Goal: Transaction & Acquisition: Book appointment/travel/reservation

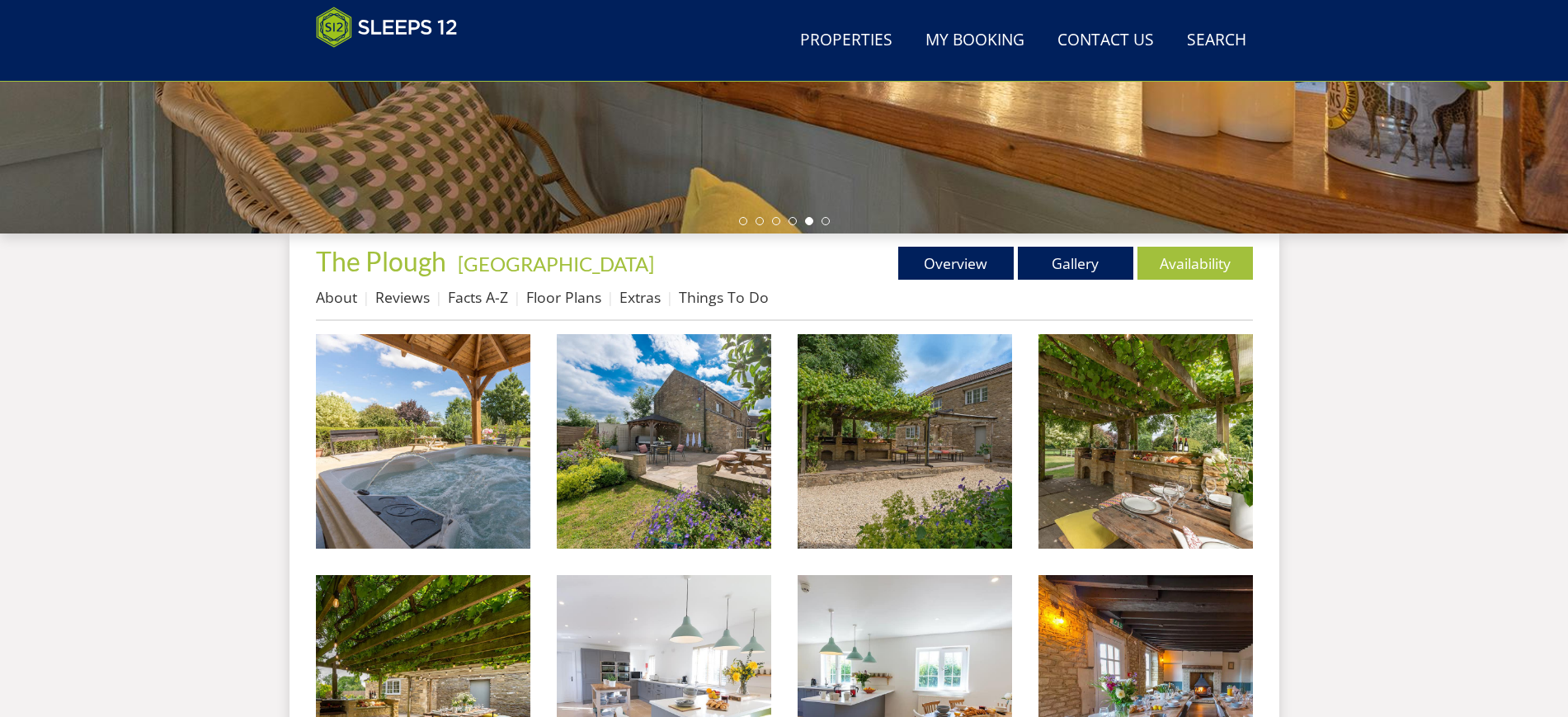
scroll to position [551, 0]
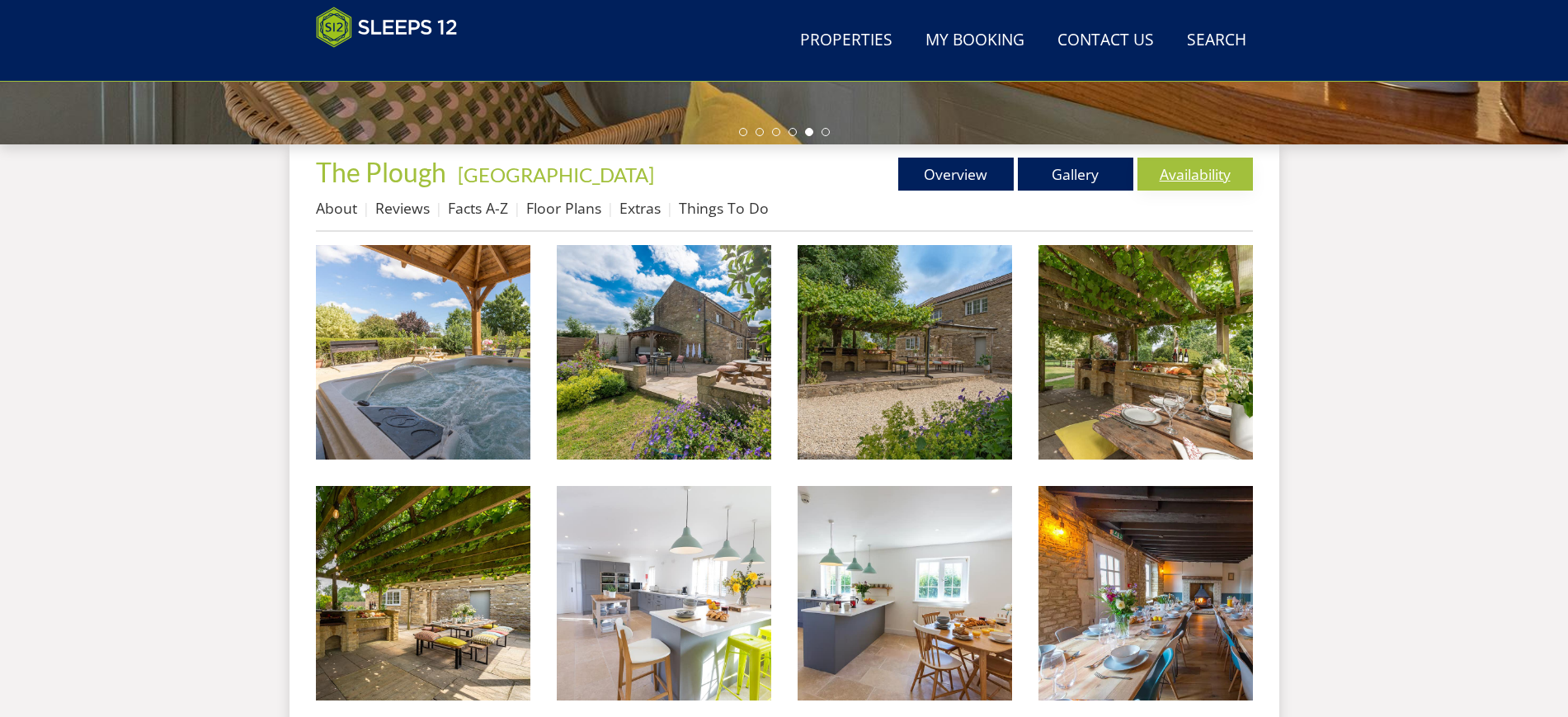
click at [1211, 183] on link "Availability" at bounding box center [1195, 174] width 116 height 33
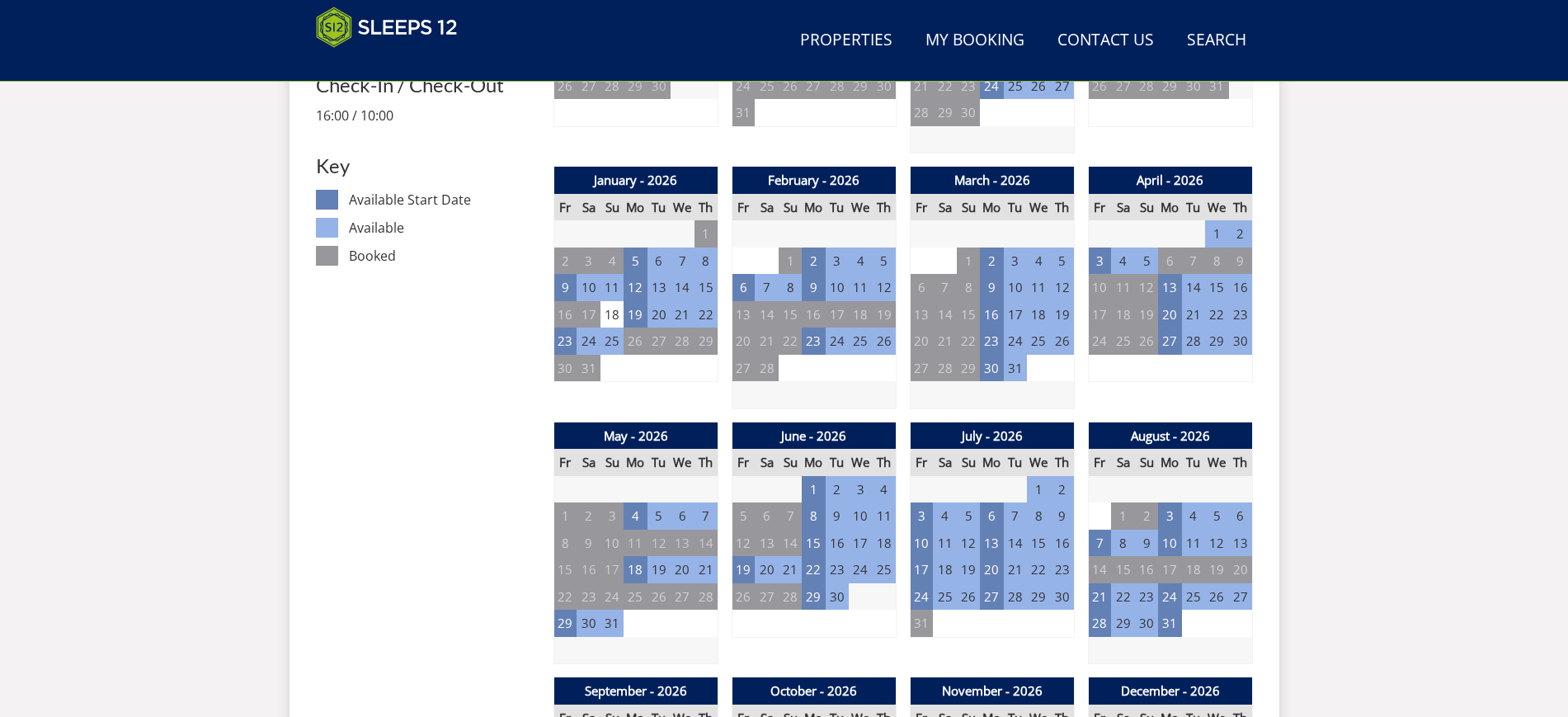
scroll to position [678, 0]
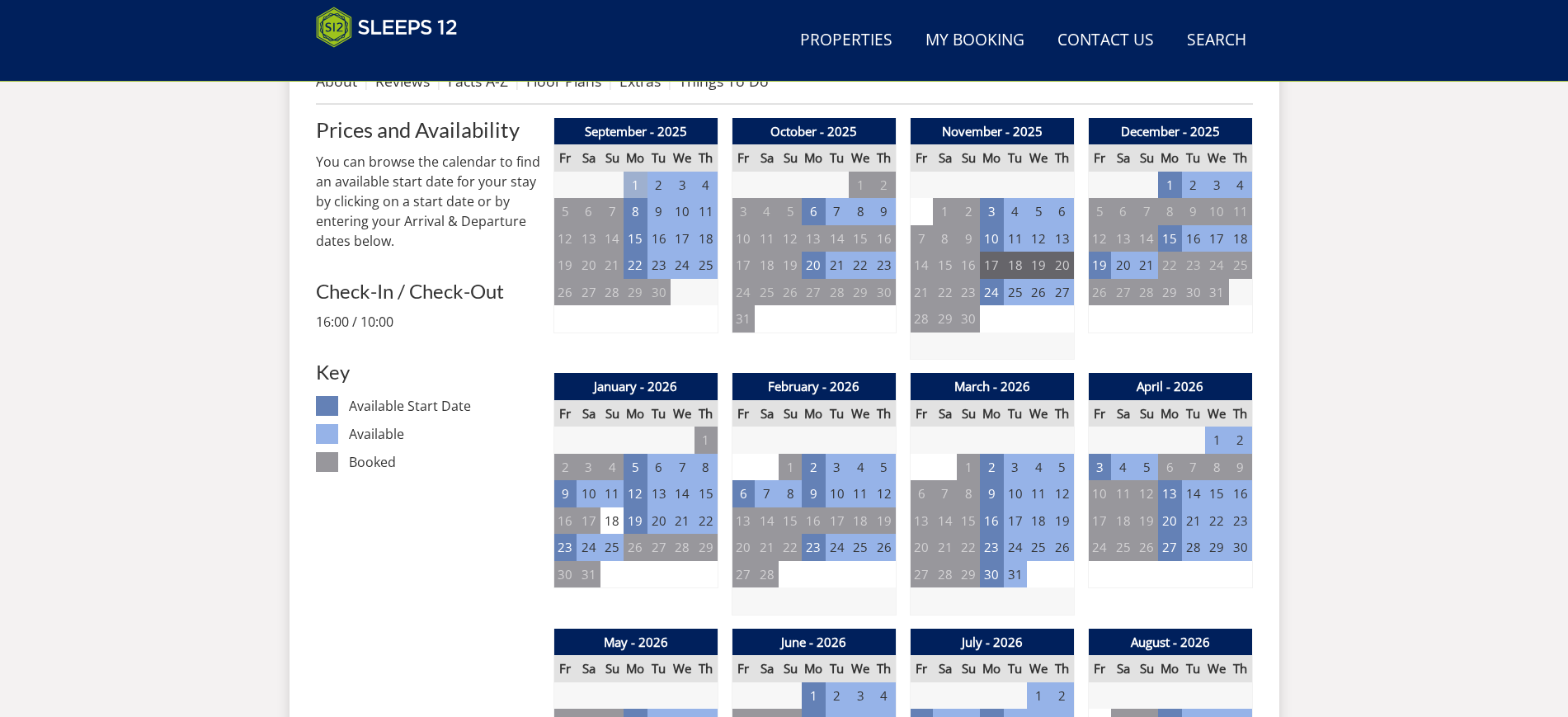
click at [996, 268] on td "17" at bounding box center [991, 265] width 23 height 27
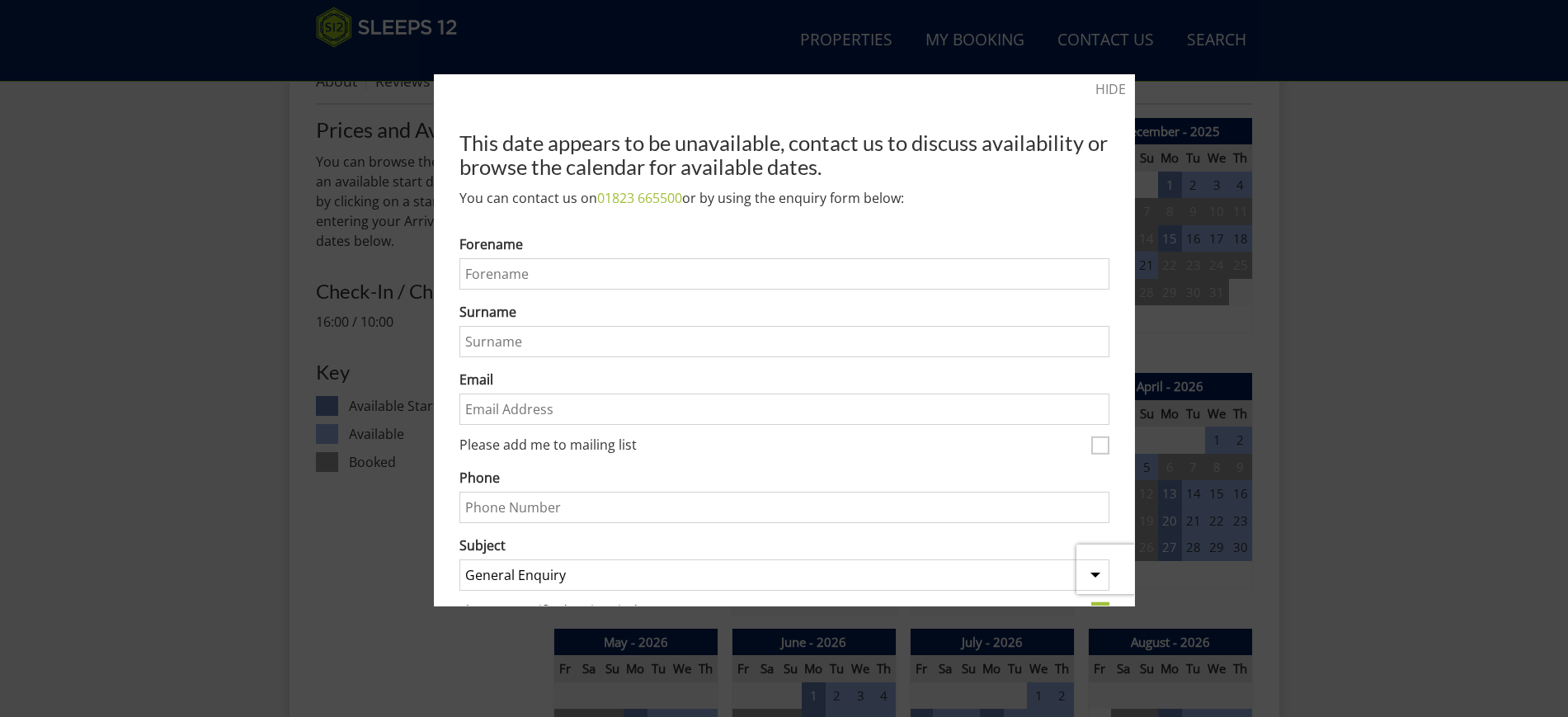
click at [1360, 270] on div at bounding box center [784, 358] width 1568 height 717
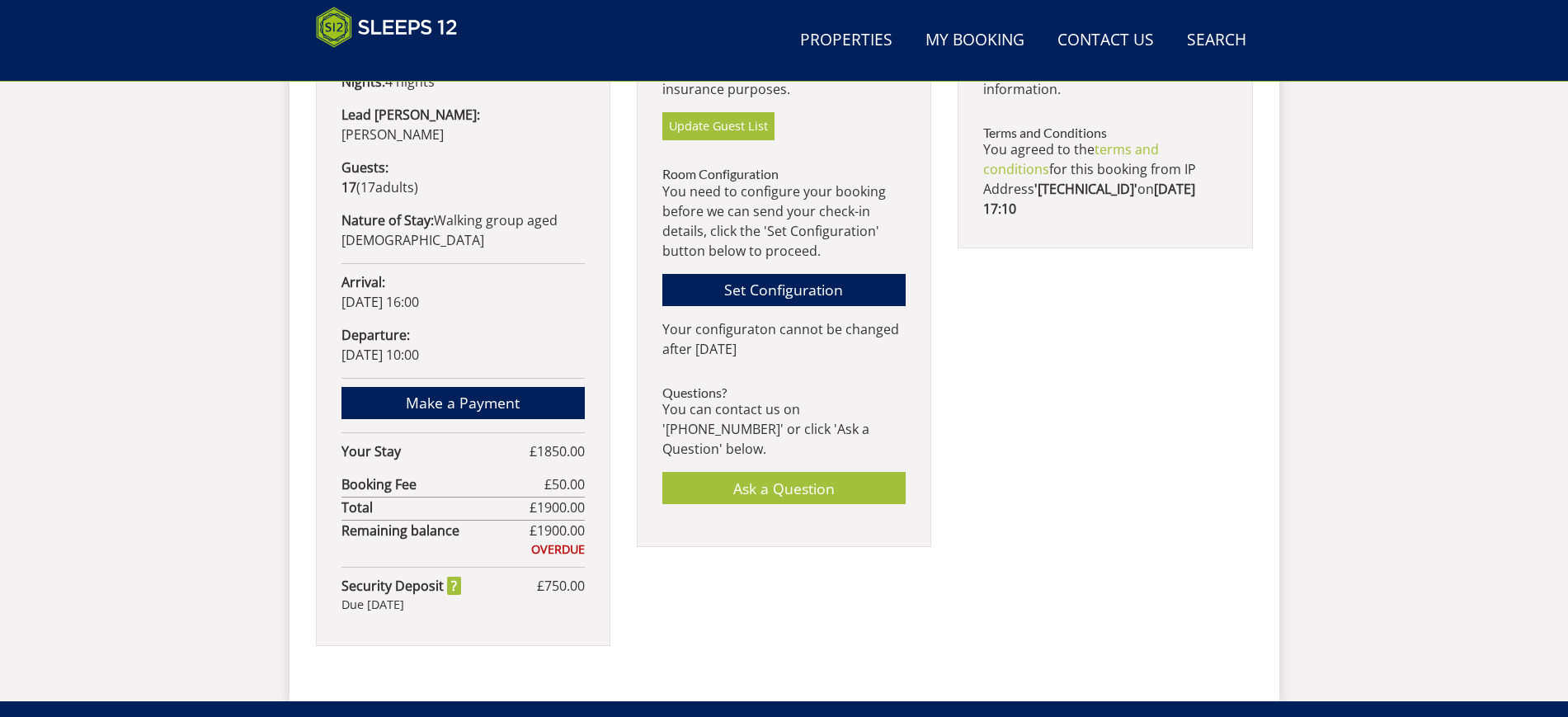
scroll to position [1005, 0]
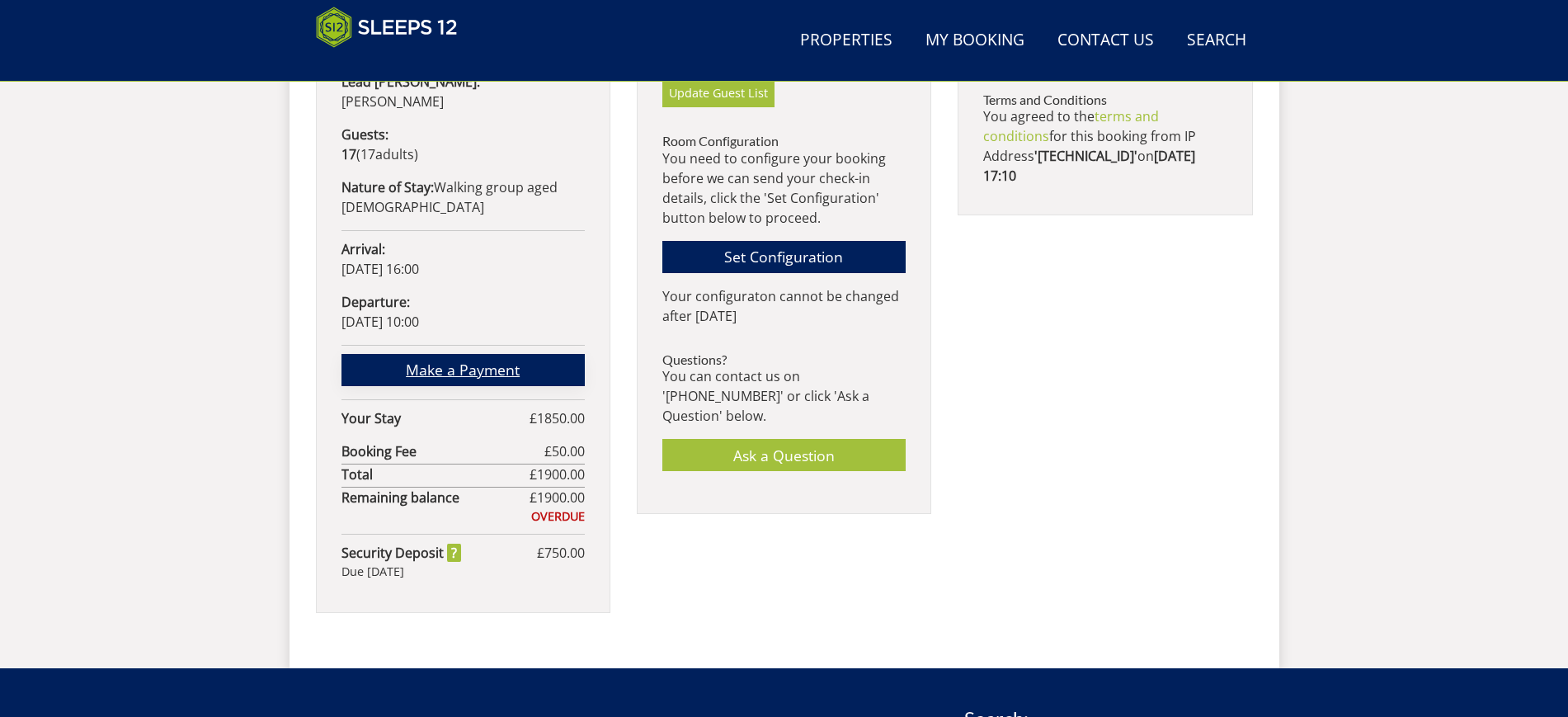
click at [481, 354] on link "Make a Payment" at bounding box center [463, 369] width 243 height 32
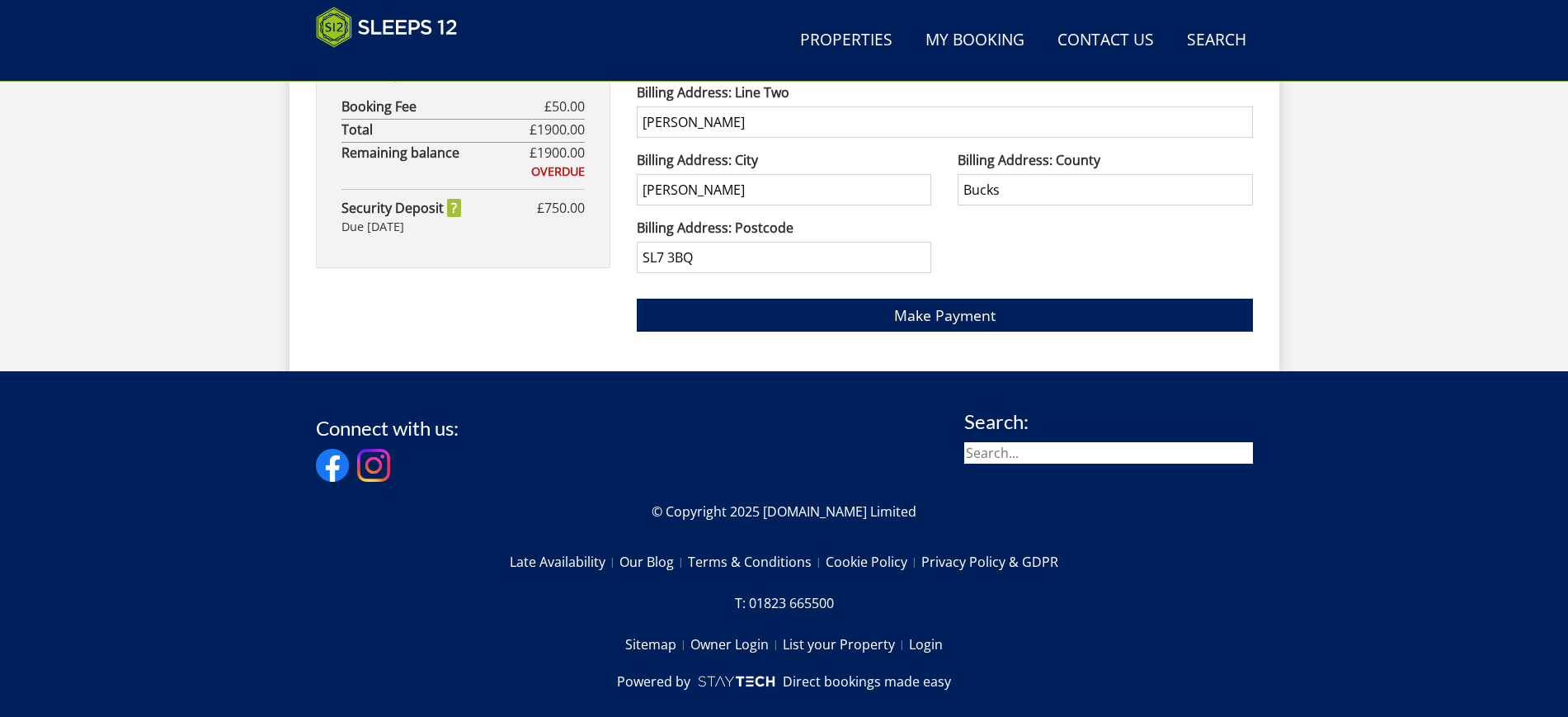
scroll to position [1305, 0]
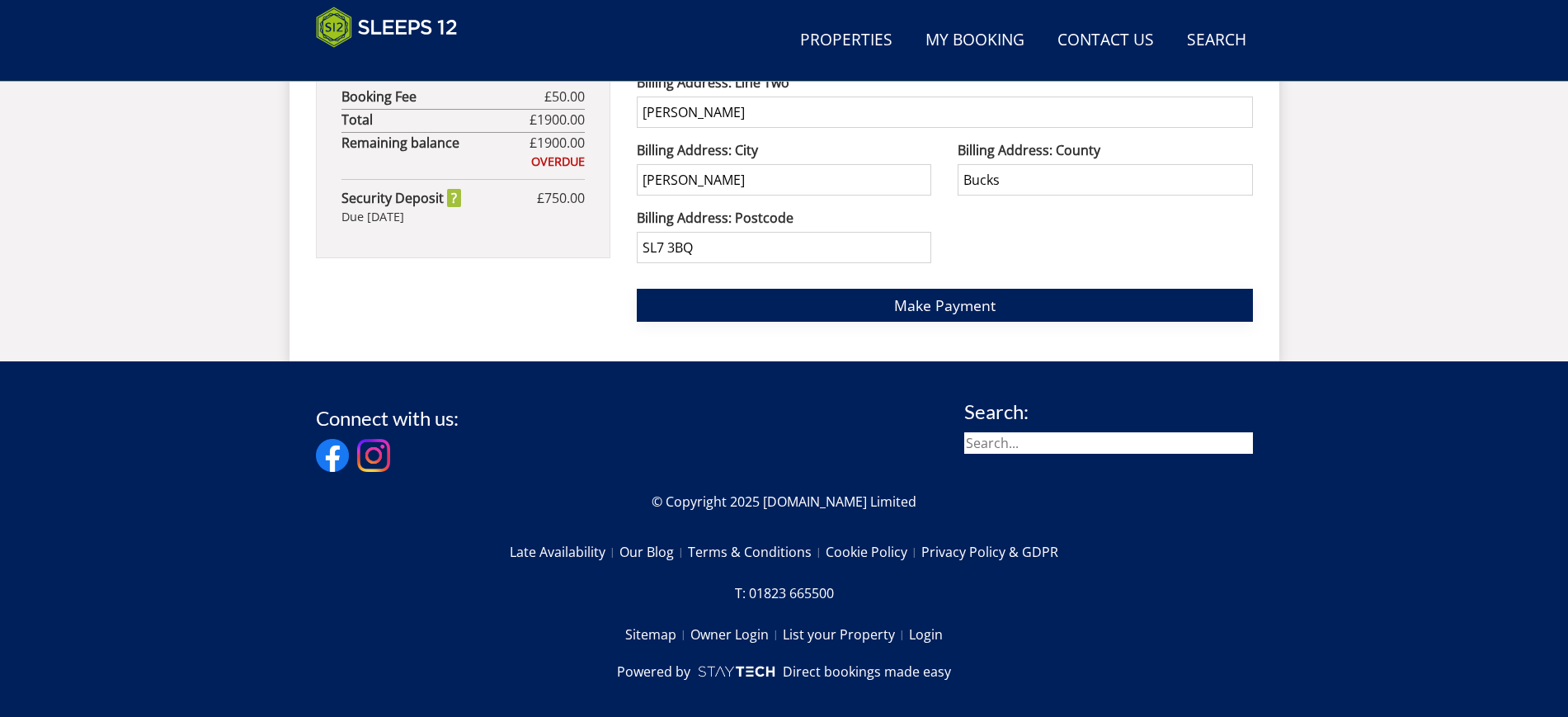
click at [822, 308] on button "Make Payment" at bounding box center [944, 304] width 617 height 32
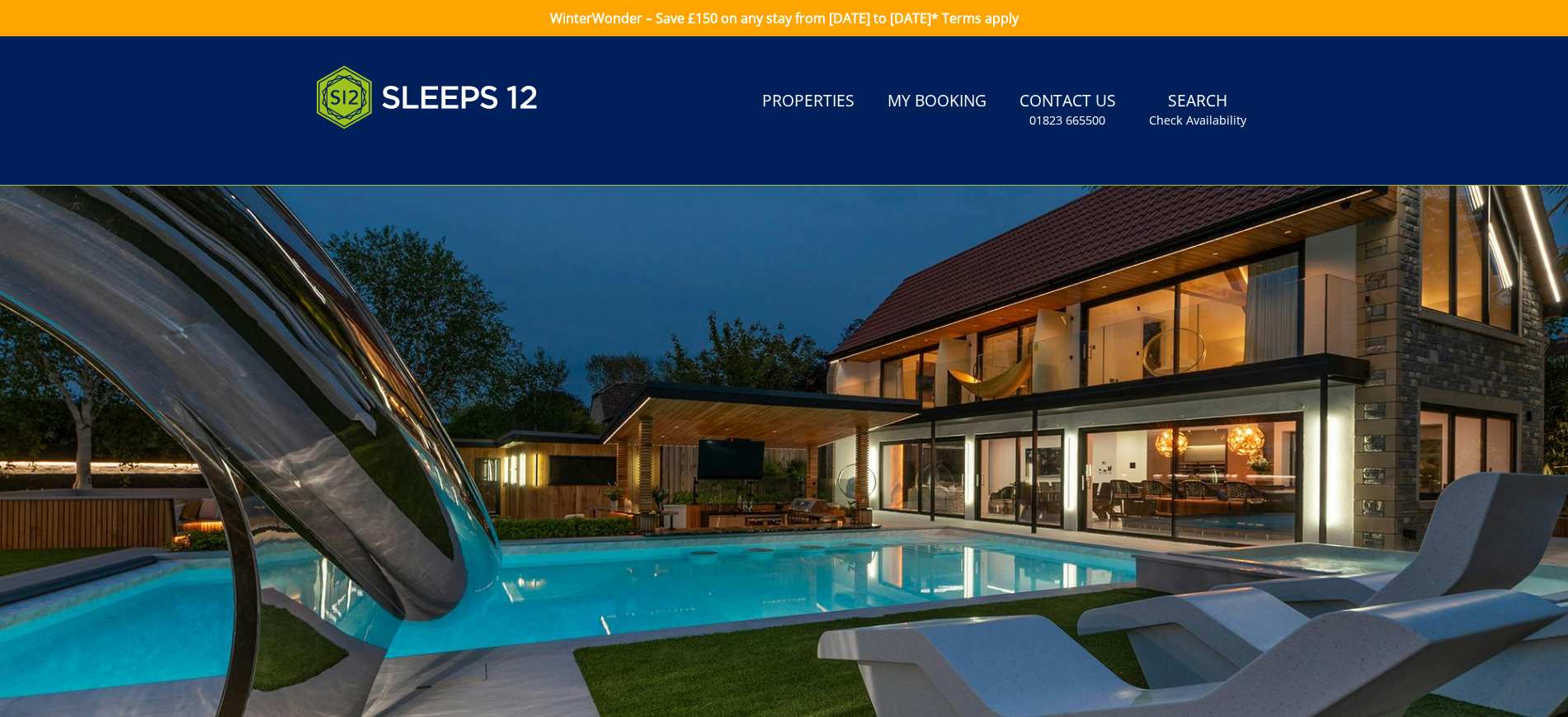
click at [872, 27] on link "WinterWonder – Save £150 on any stay from [DATE] to [DATE]* Terms apply" at bounding box center [784, 18] width 1568 height 36
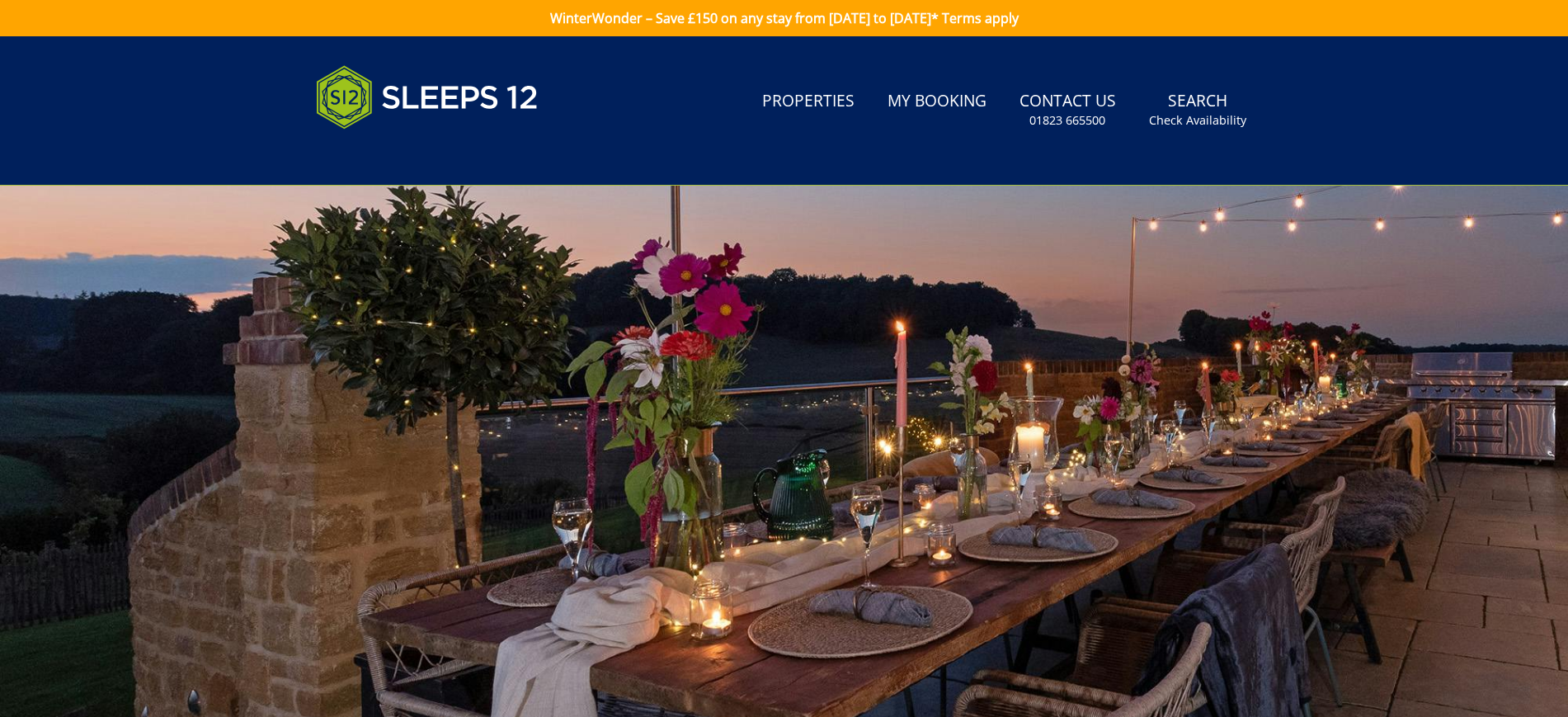
click at [874, 22] on link "WinterWonder – Save £150 on any stay from [DATE] to [DATE]* Terms apply" at bounding box center [784, 18] width 1568 height 36
click at [1011, 11] on link "WinterWonder – Save £150 on any stay from [DATE] to [DATE]* Terms apply" at bounding box center [784, 18] width 1568 height 36
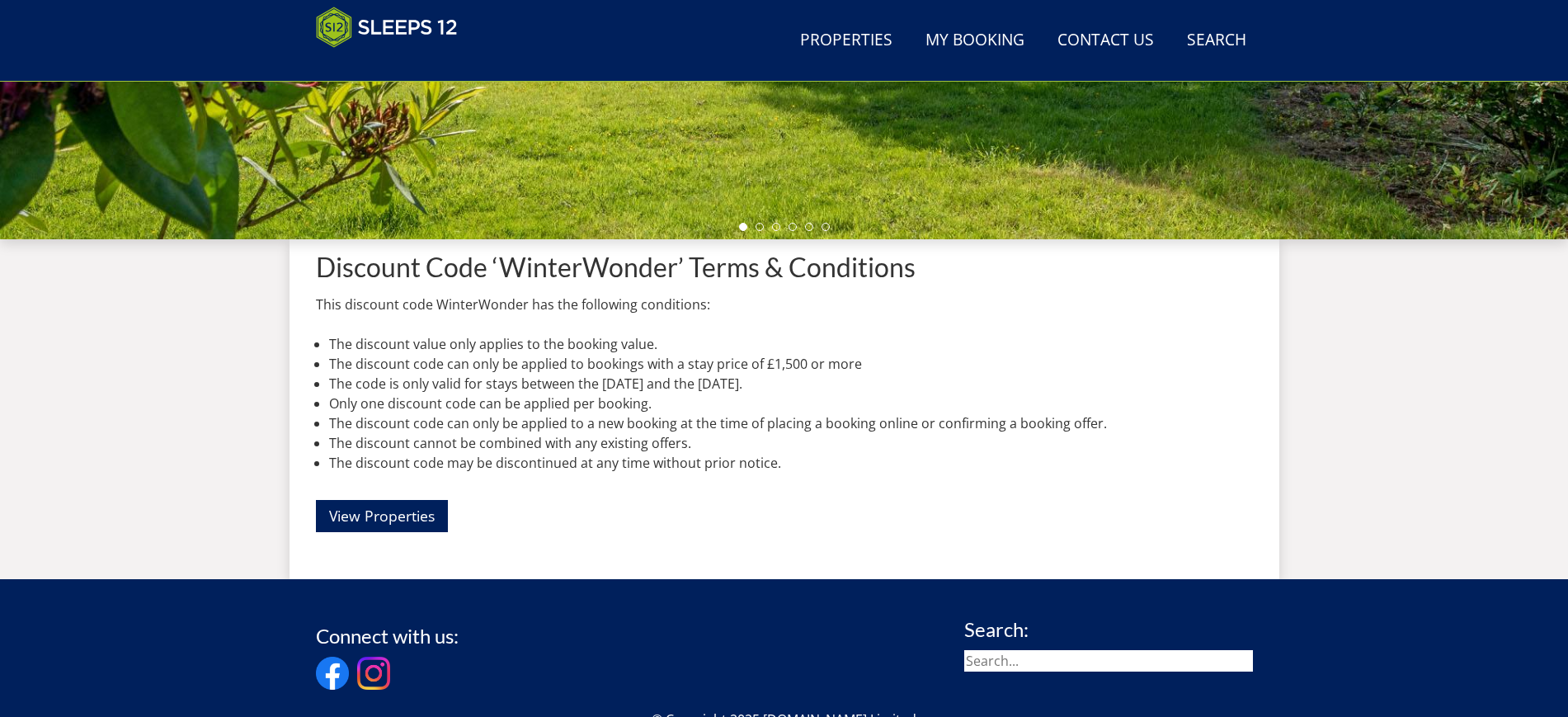
scroll to position [470, 0]
